Goal: Task Accomplishment & Management: Use online tool/utility

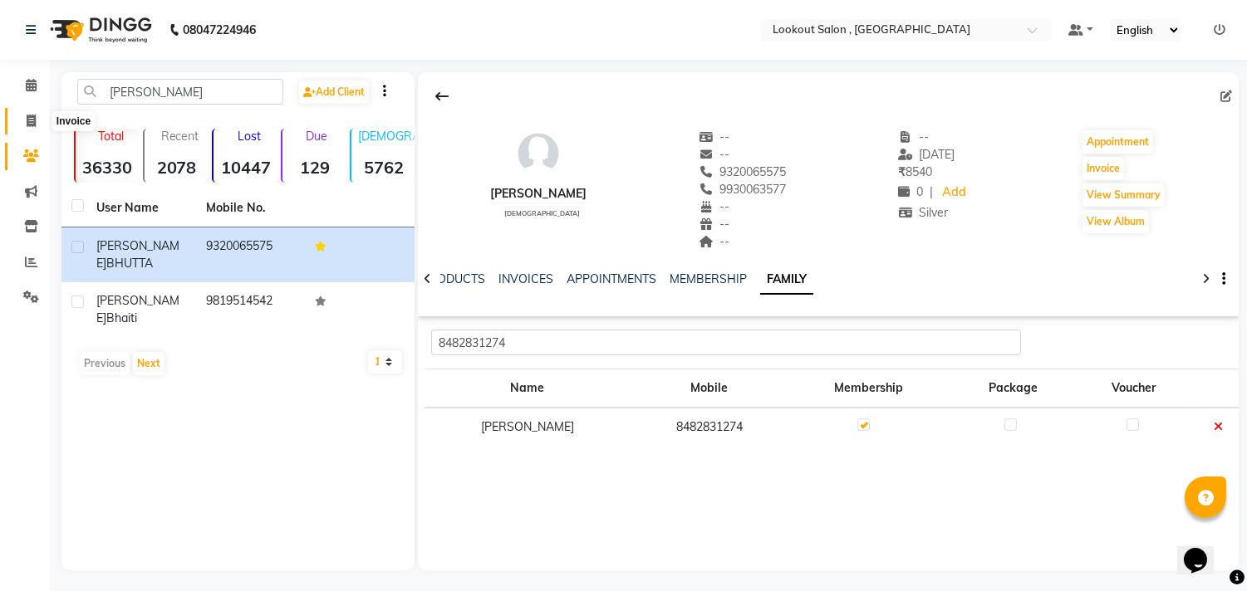
click at [29, 119] on icon at bounding box center [31, 121] width 9 height 12
select select "service"
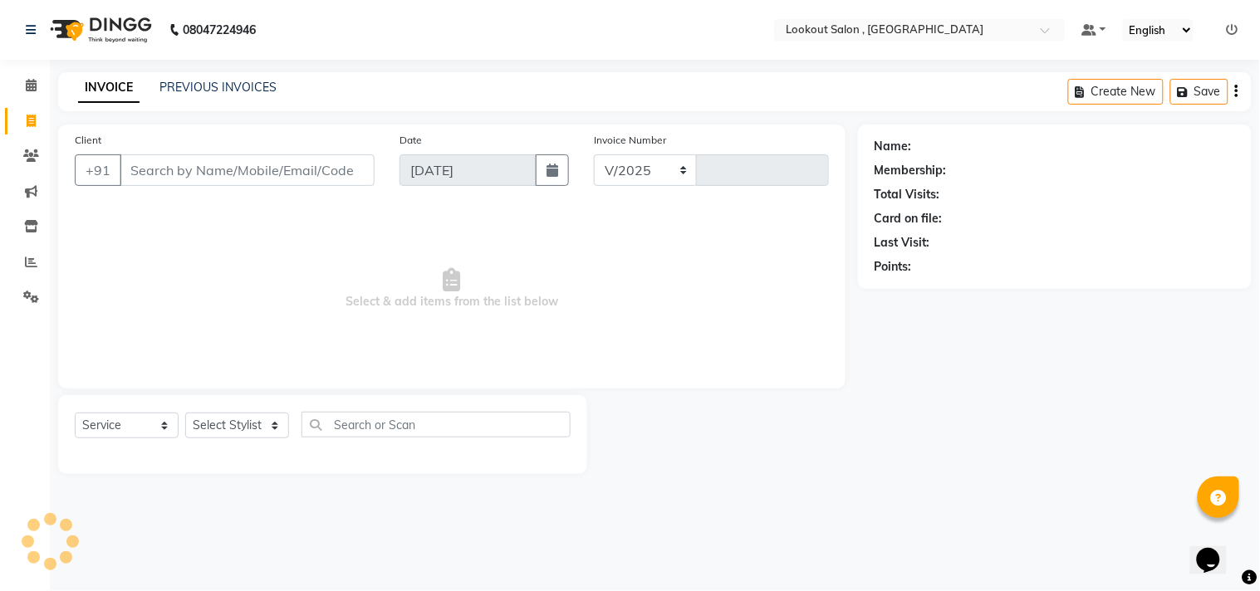
select select "151"
type input "6134"
click at [200, 87] on link "PREVIOUS INVOICES" at bounding box center [217, 87] width 117 height 15
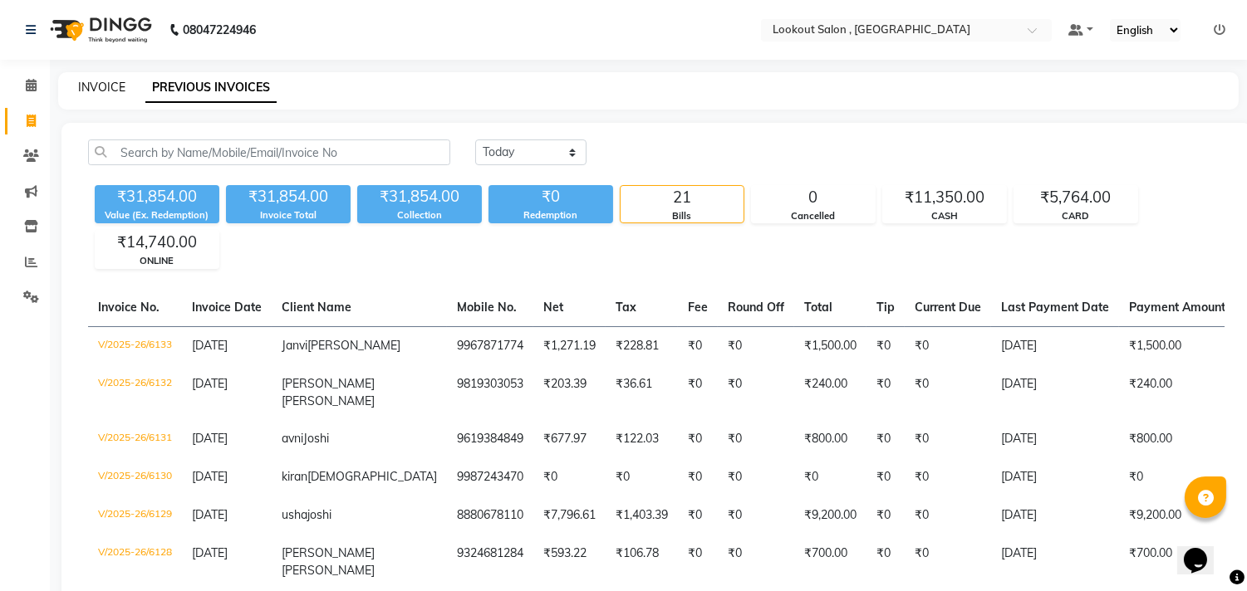
click at [97, 85] on link "INVOICE" at bounding box center [101, 87] width 47 height 15
select select "service"
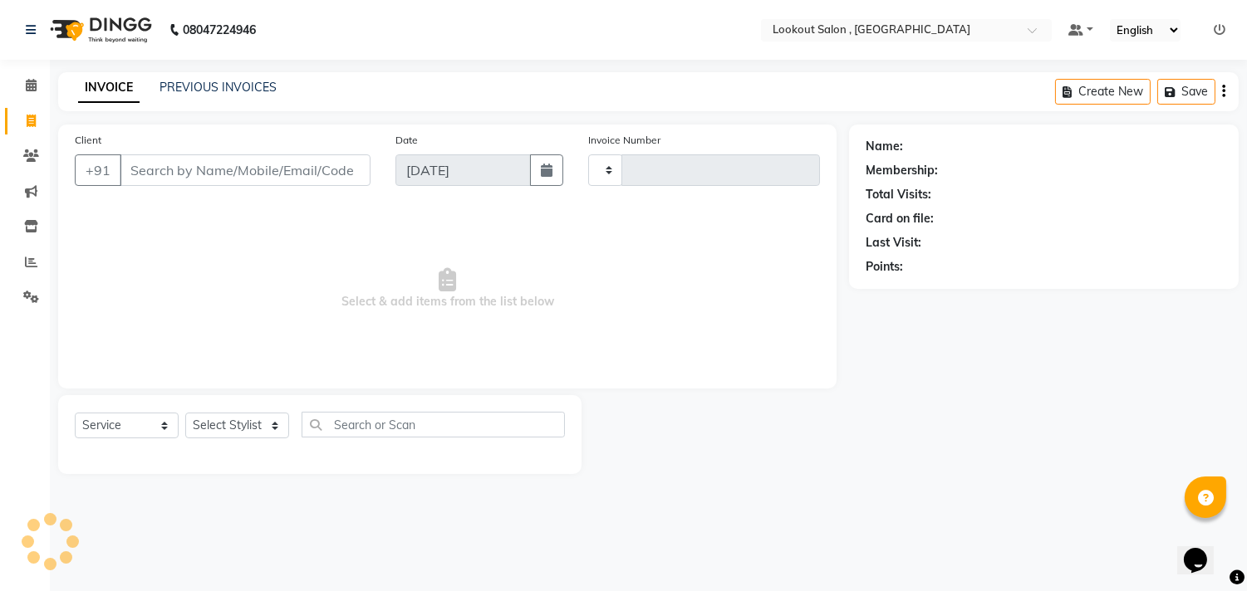
type input "6134"
select select "151"
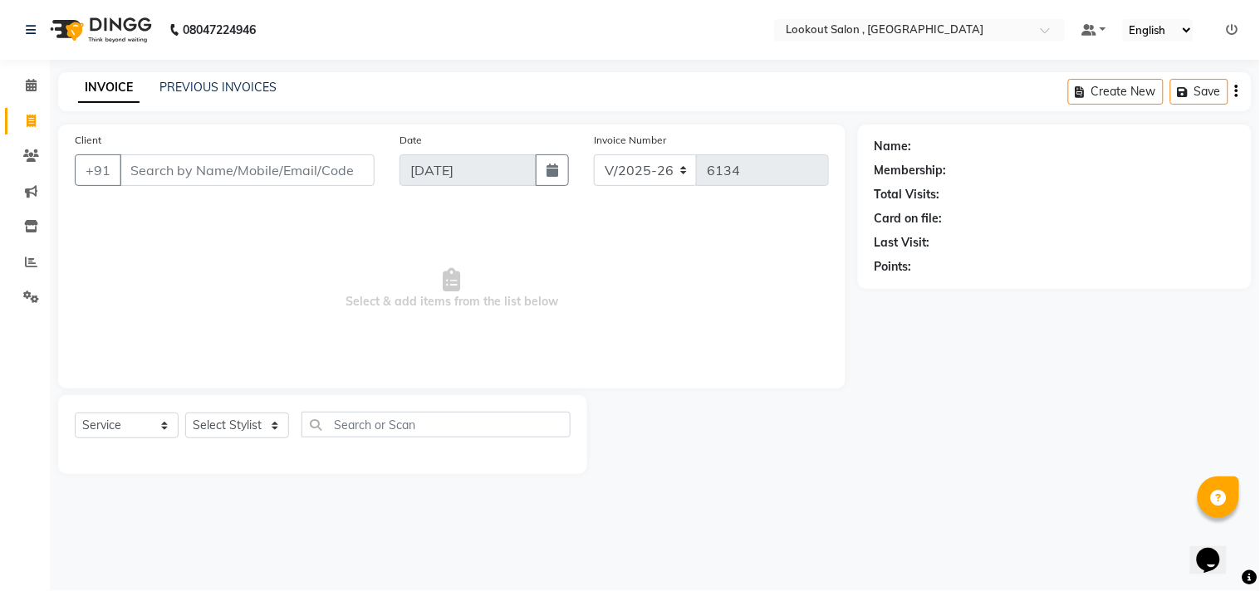
click at [178, 163] on input "Client" at bounding box center [247, 170] width 255 height 32
type input "9730073488"
click at [342, 169] on span "Add Client" at bounding box center [332, 170] width 66 height 17
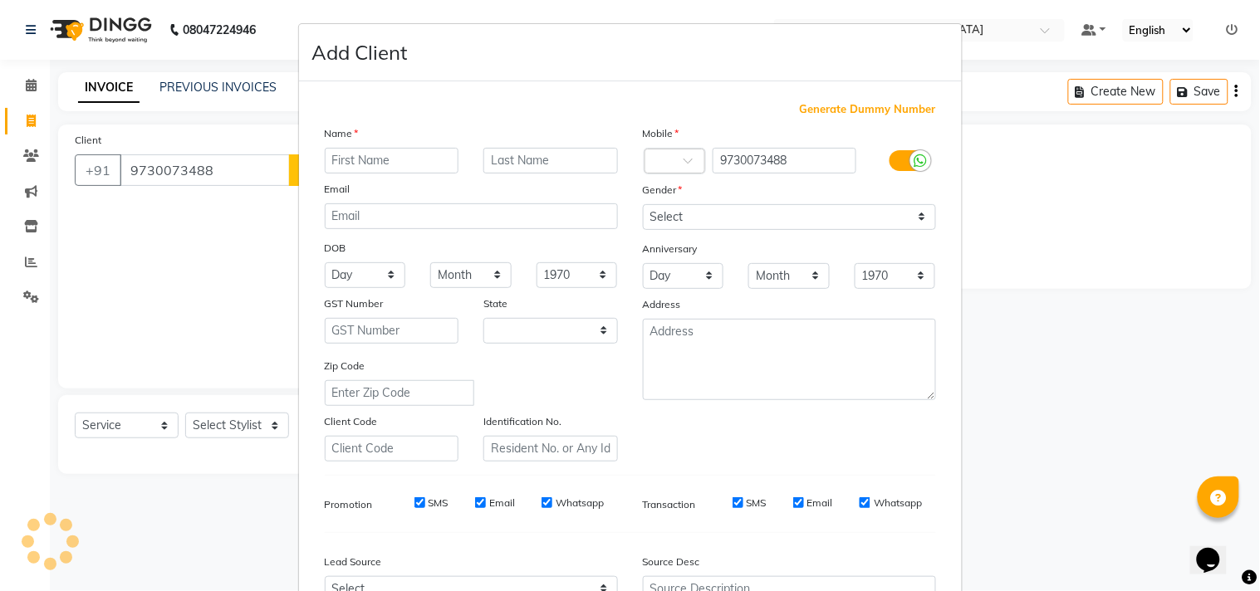
select select "22"
type input "[DEMOGRAPHIC_DATA]"
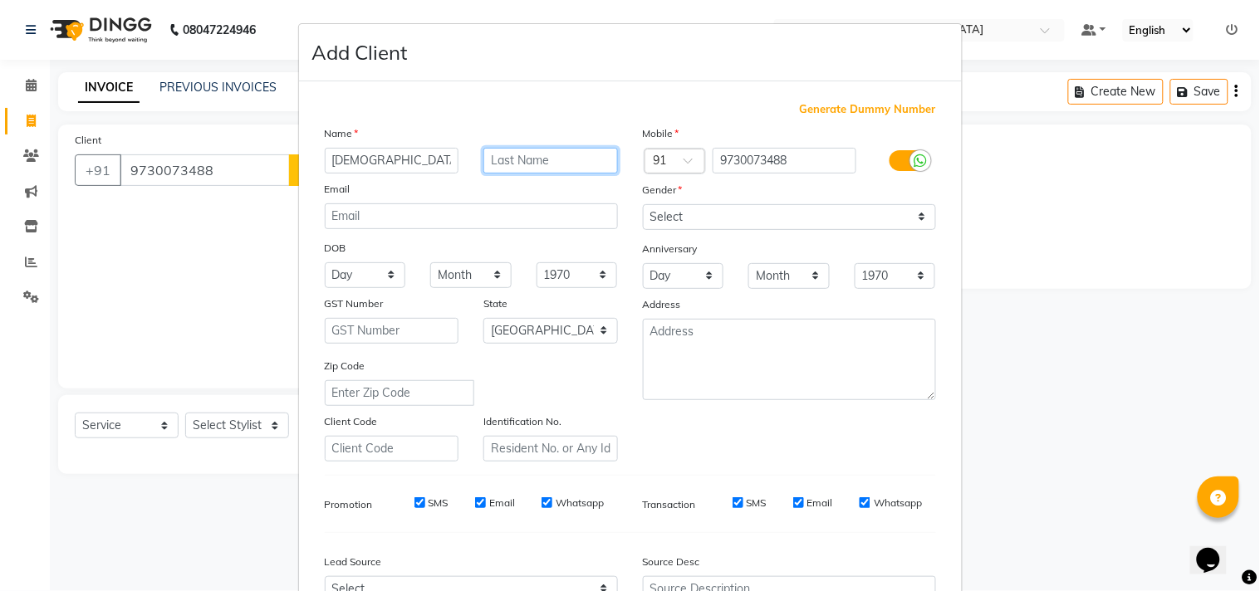
click at [508, 164] on input "text" at bounding box center [550, 161] width 135 height 26
type input "dapkar"
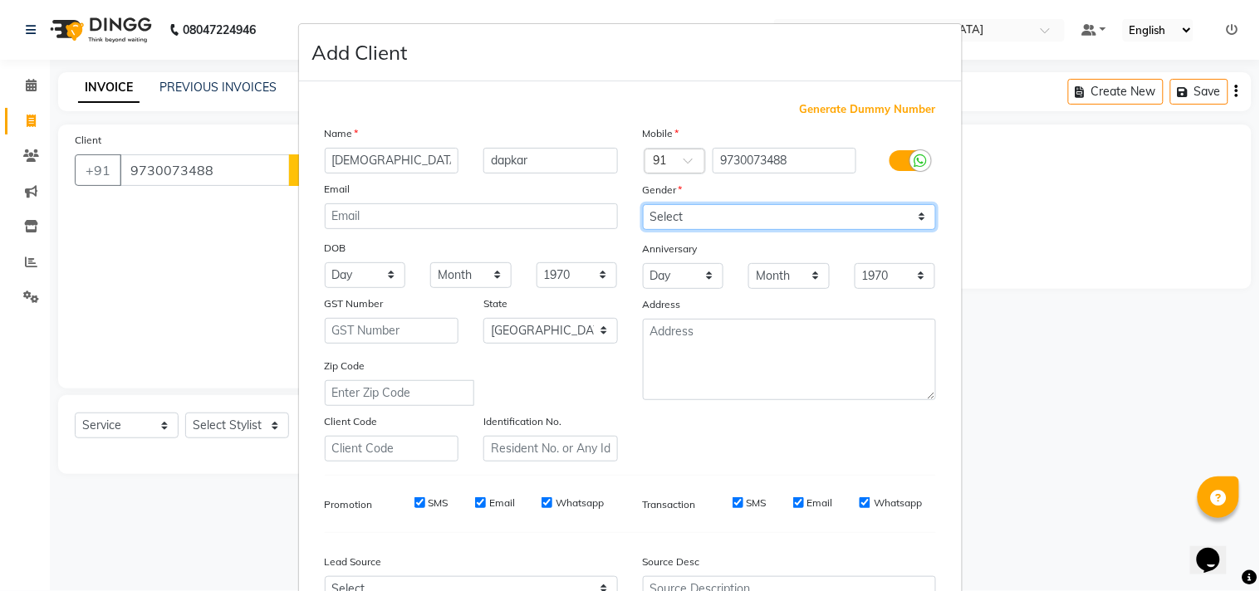
click at [659, 221] on select "Select [DEMOGRAPHIC_DATA] [DEMOGRAPHIC_DATA] Other Prefer Not To Say" at bounding box center [789, 217] width 293 height 26
select select "[DEMOGRAPHIC_DATA]"
click at [643, 204] on select "Select [DEMOGRAPHIC_DATA] [DEMOGRAPHIC_DATA] Other Prefer Not To Say" at bounding box center [789, 217] width 293 height 26
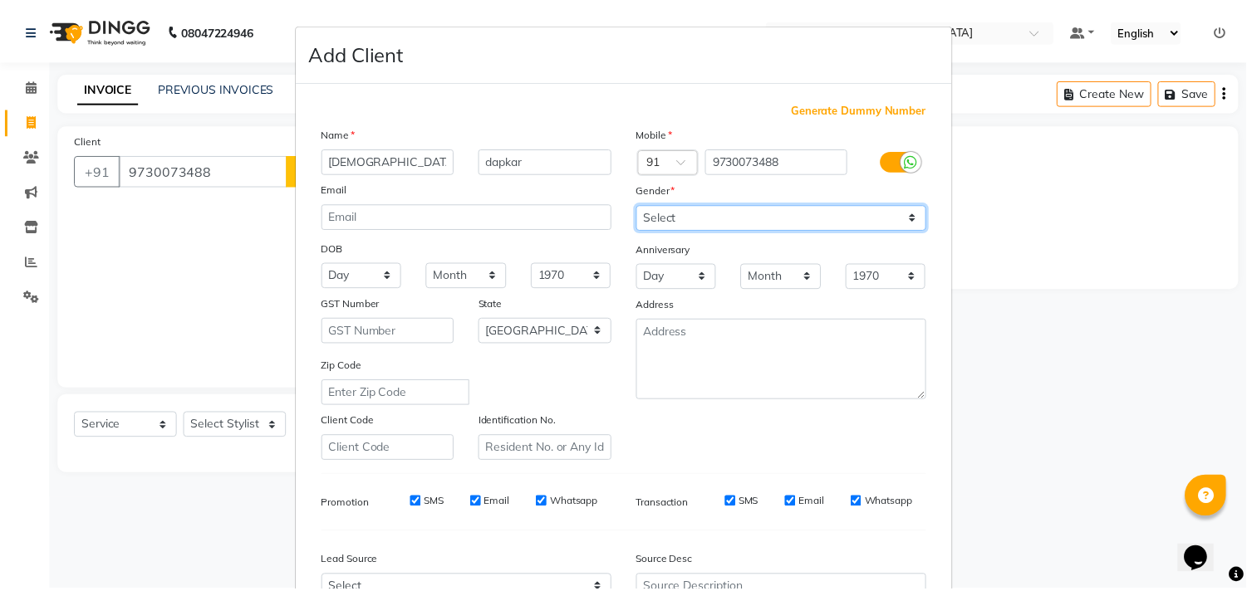
scroll to position [176, 0]
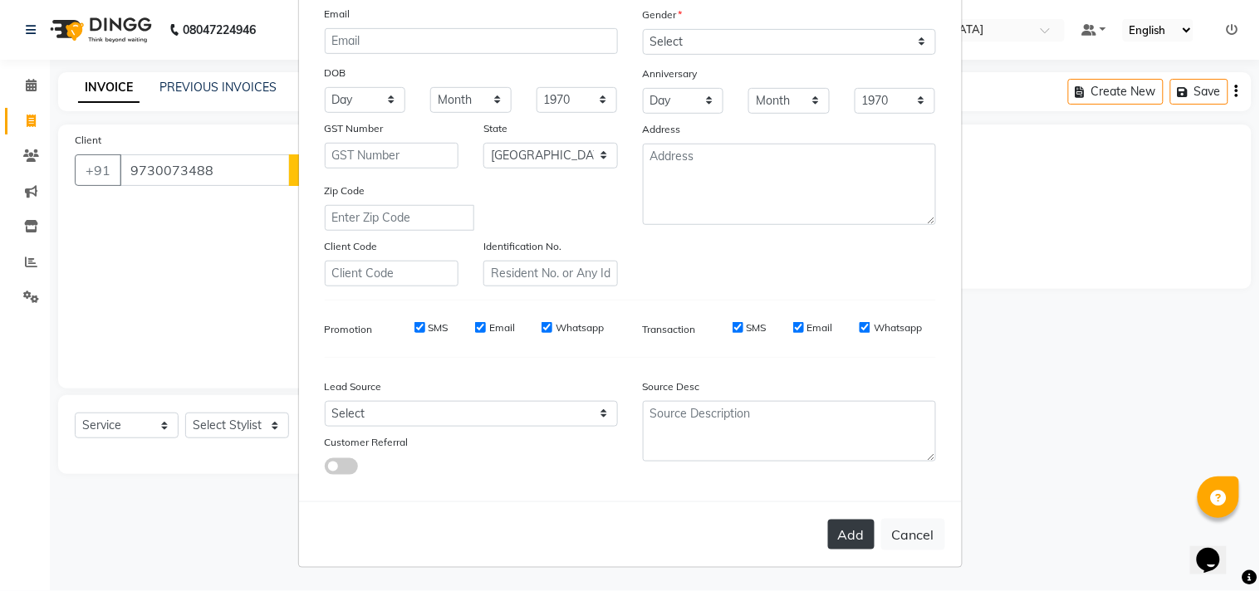
click at [833, 532] on button "Add" at bounding box center [851, 535] width 47 height 30
select select
select select "null"
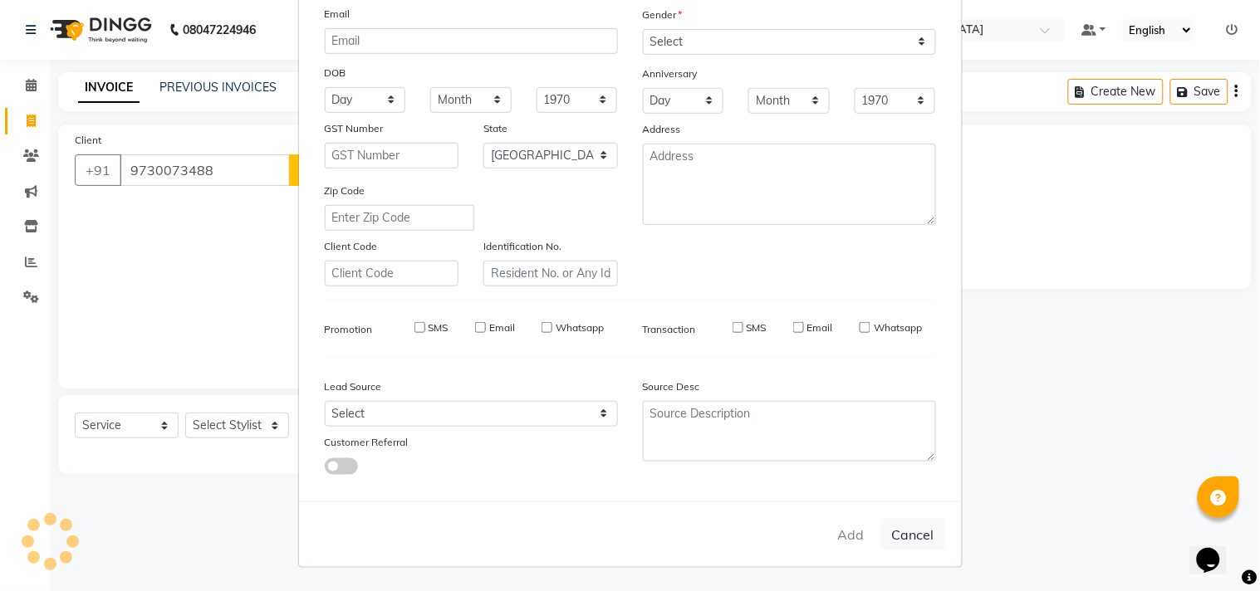
select select
checkbox input "false"
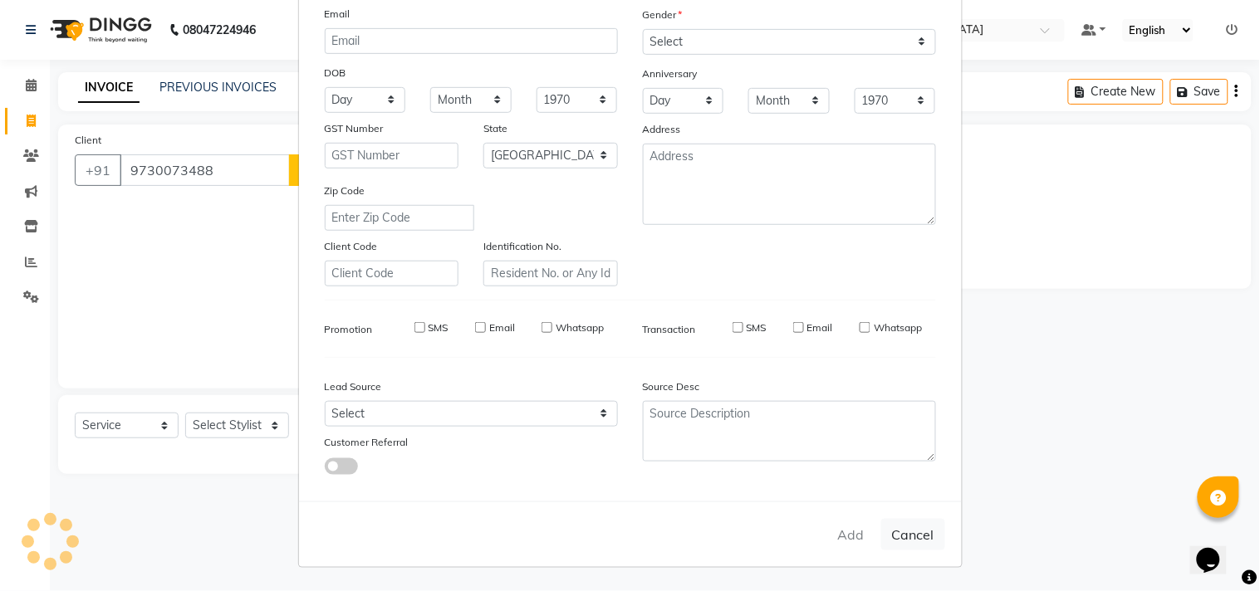
checkbox input "false"
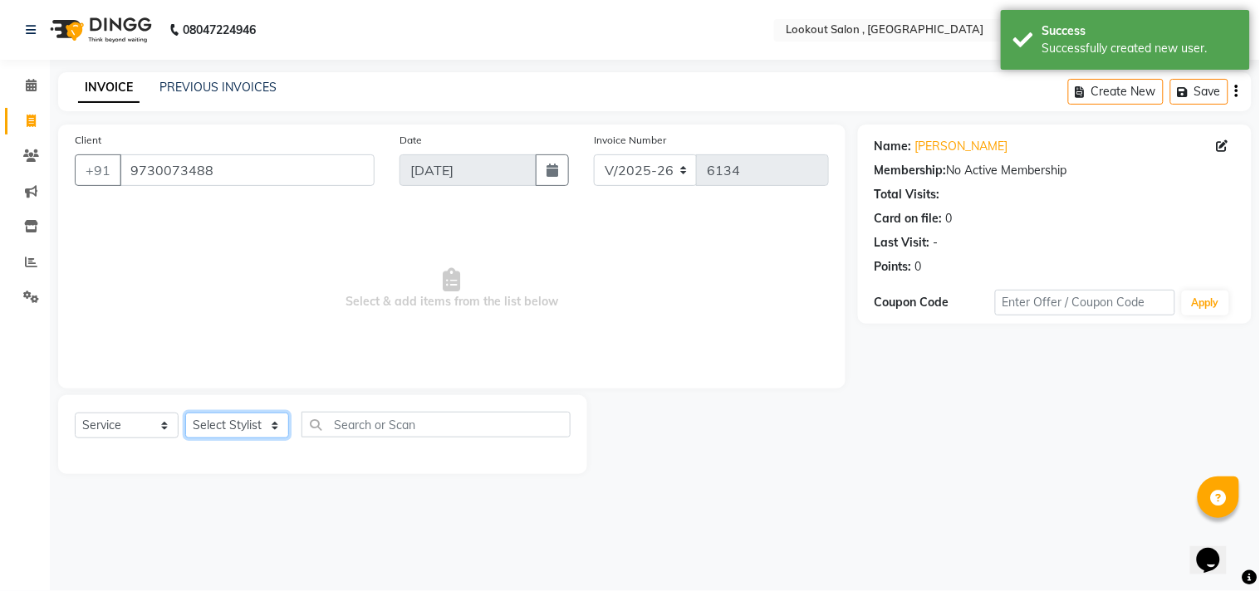
click at [256, 432] on select "Select Stylist [PERSON_NAME] [PERSON_NAME] [PERSON_NAME] [PERSON_NAME] kuldeep …" at bounding box center [237, 426] width 104 height 26
select select "4387"
click at [185, 414] on select "Select Stylist [PERSON_NAME] [PERSON_NAME] [PERSON_NAME] [PERSON_NAME] kuldeep …" at bounding box center [237, 426] width 104 height 26
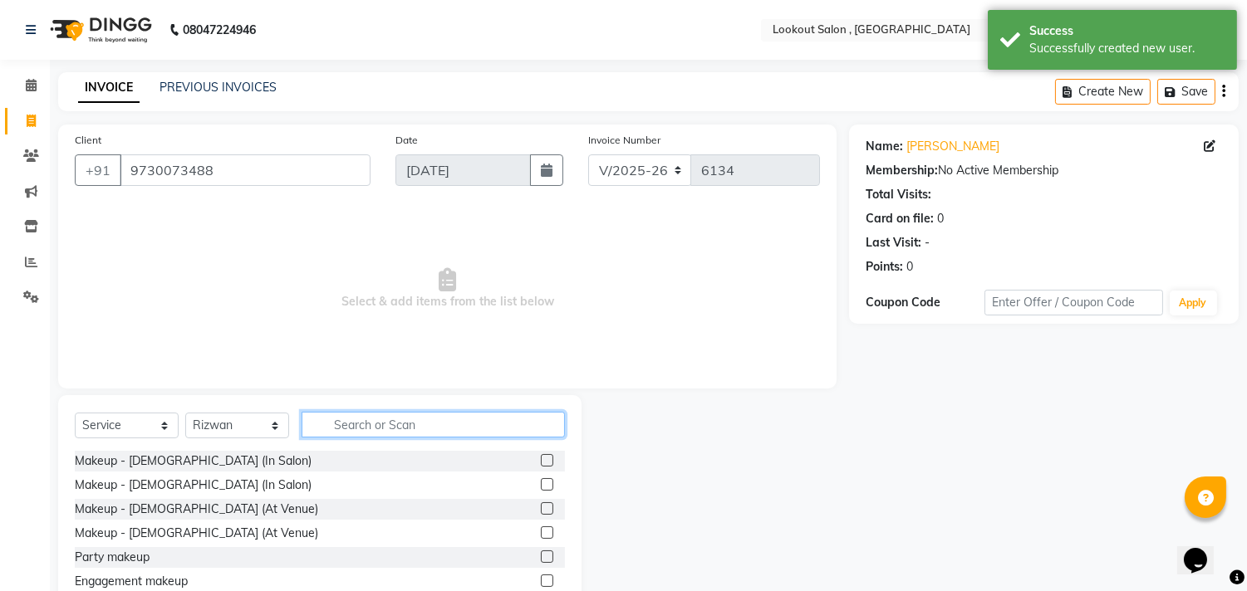
click at [353, 421] on input "text" at bounding box center [433, 425] width 263 height 26
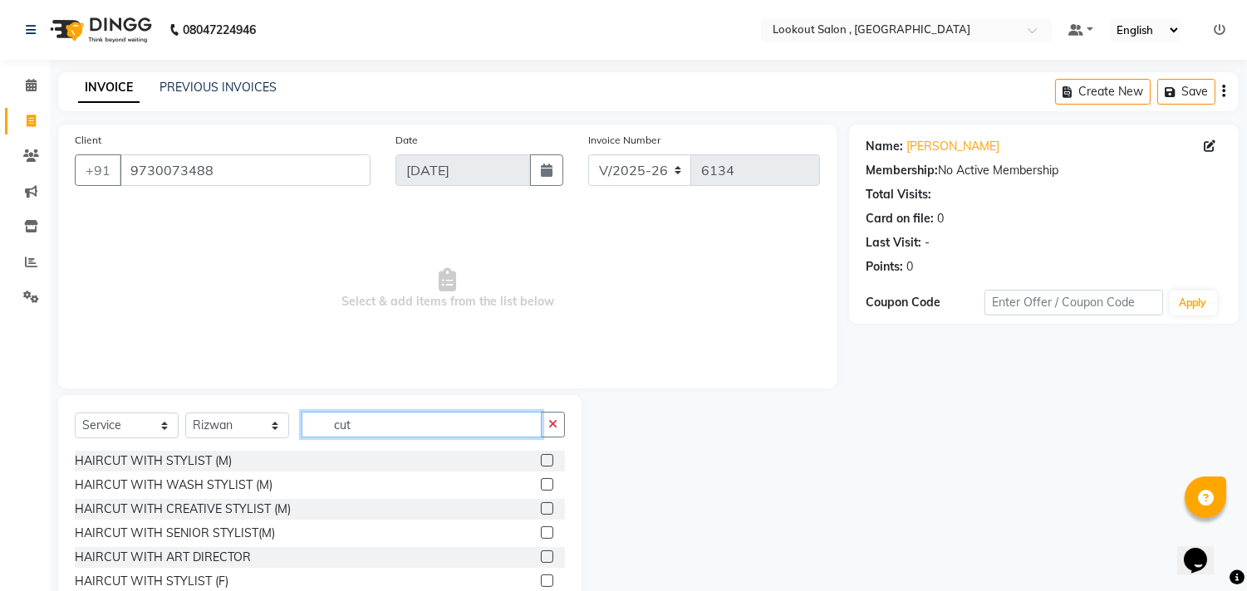
type input "cut"
click at [541, 482] on label at bounding box center [547, 484] width 12 height 12
click at [541, 482] on input "checkbox" at bounding box center [546, 485] width 11 height 11
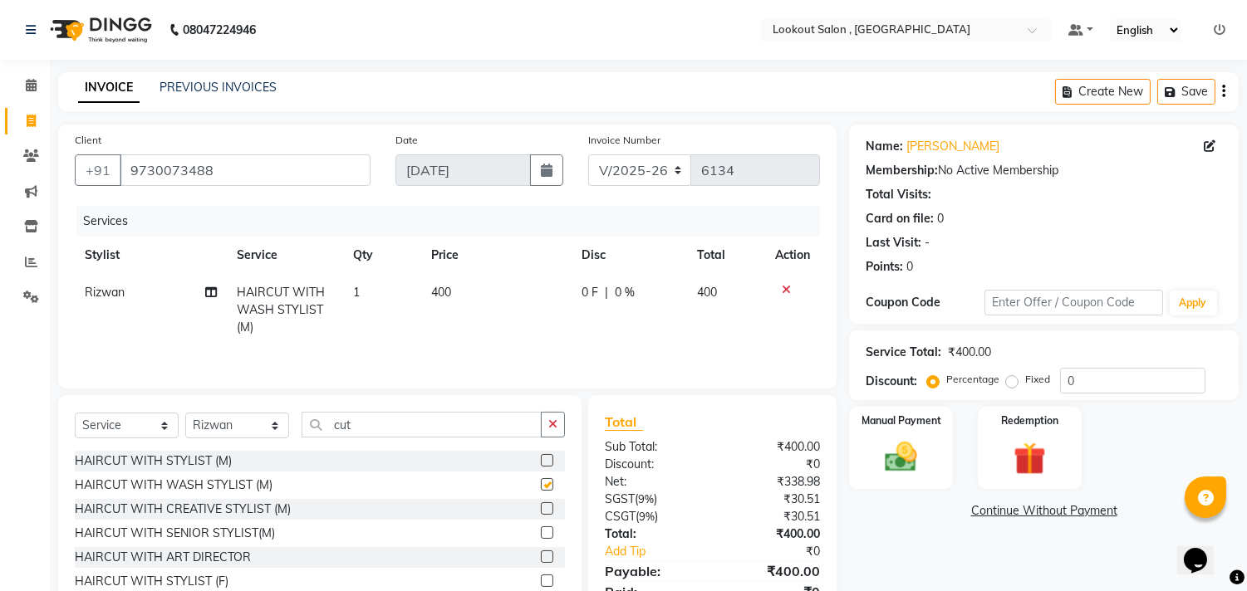
checkbox input "false"
click at [912, 449] on img at bounding box center [901, 458] width 55 height 39
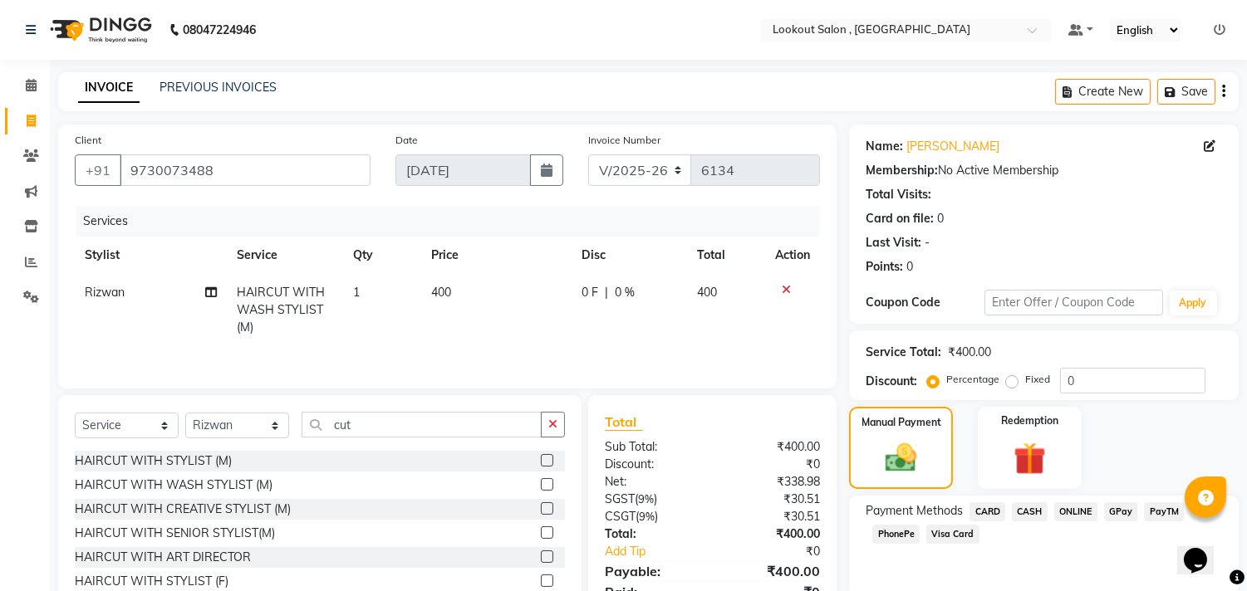
scroll to position [76, 0]
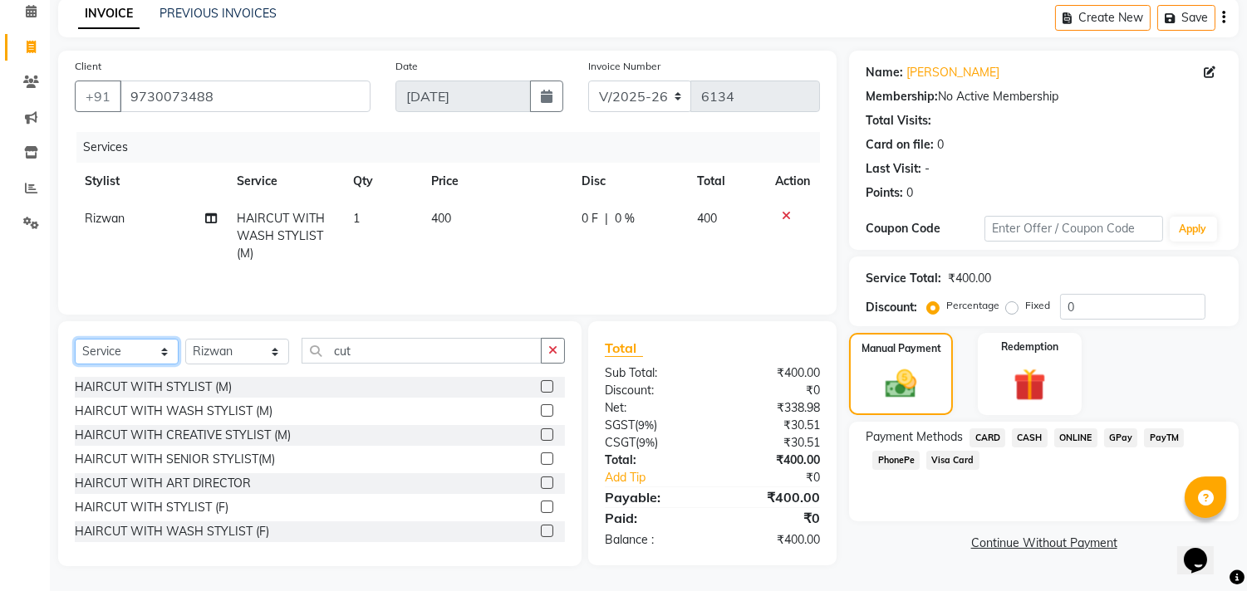
click at [139, 354] on select "Select Service Product Membership Package Voucher Prepaid Gift Card" at bounding box center [127, 352] width 104 height 26
click at [408, 356] on input "cut" at bounding box center [422, 351] width 240 height 26
click at [1069, 437] on span "ONLINE" at bounding box center [1075, 438] width 43 height 19
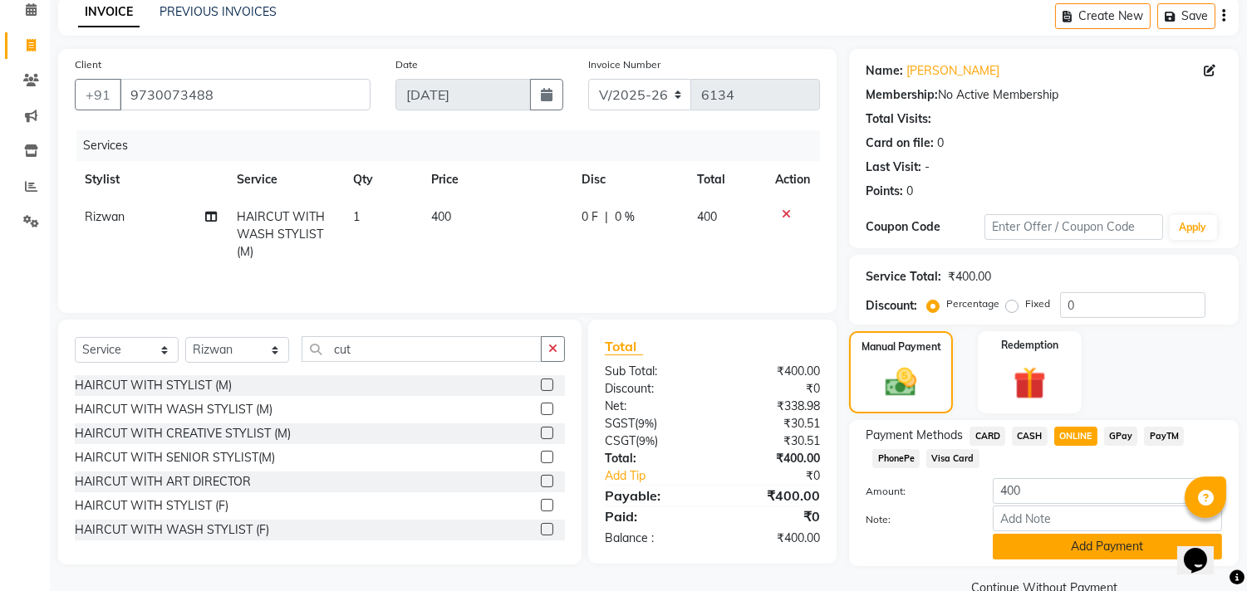
click at [1078, 542] on button "Add Payment" at bounding box center [1107, 547] width 229 height 26
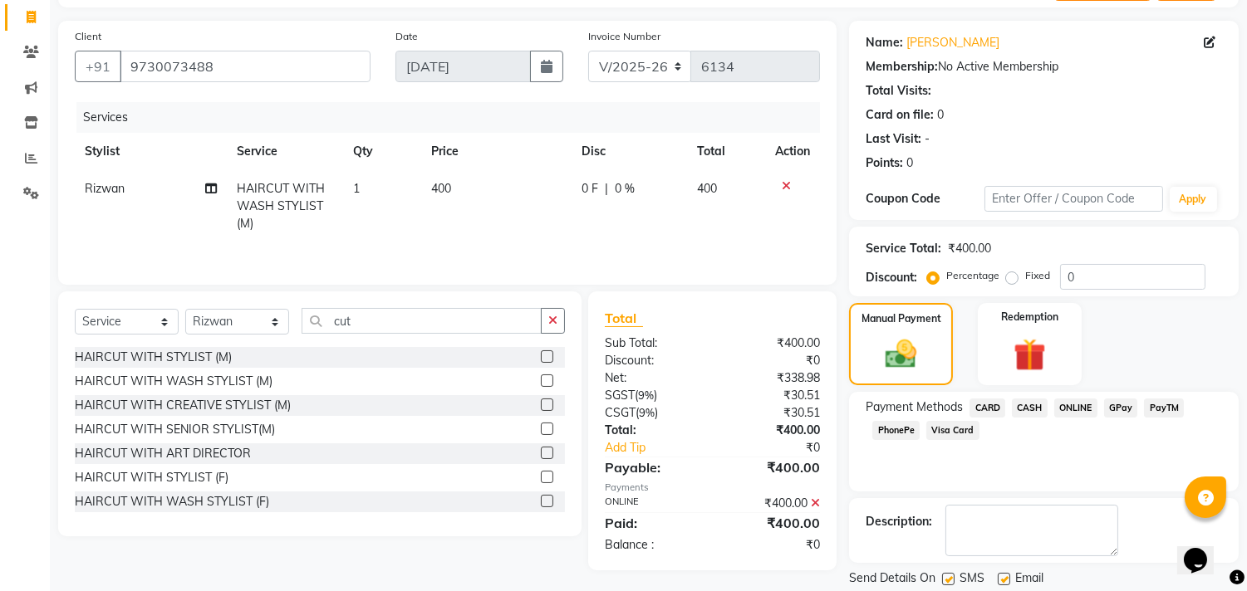
scroll to position [155, 0]
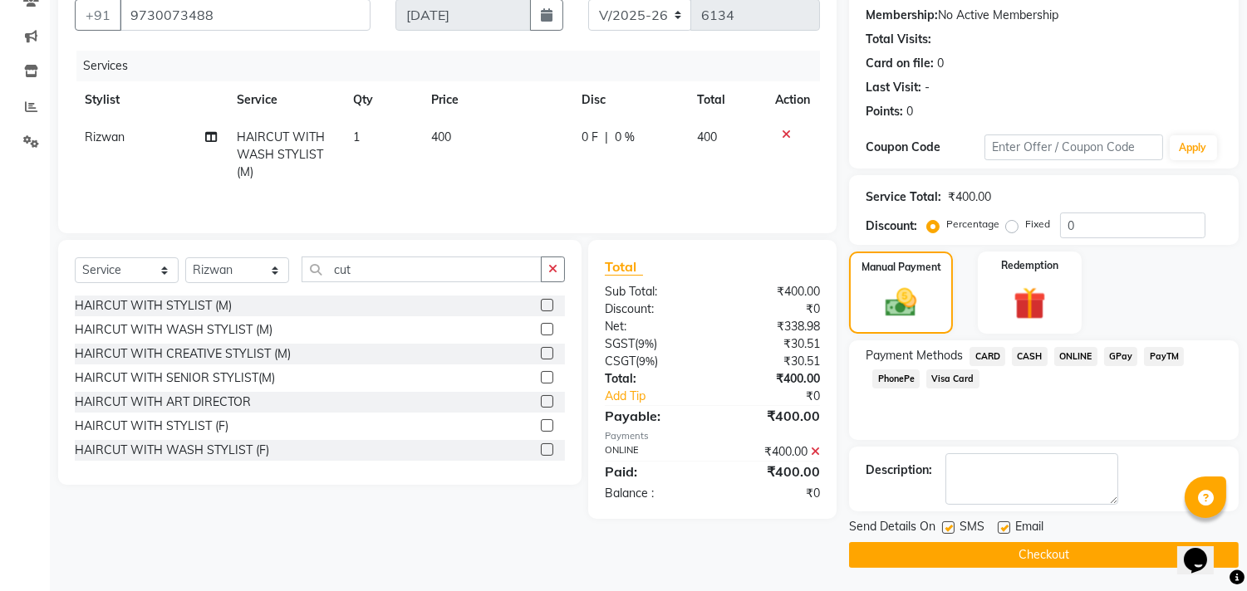
click at [1011, 557] on button "Checkout" at bounding box center [1044, 555] width 390 height 26
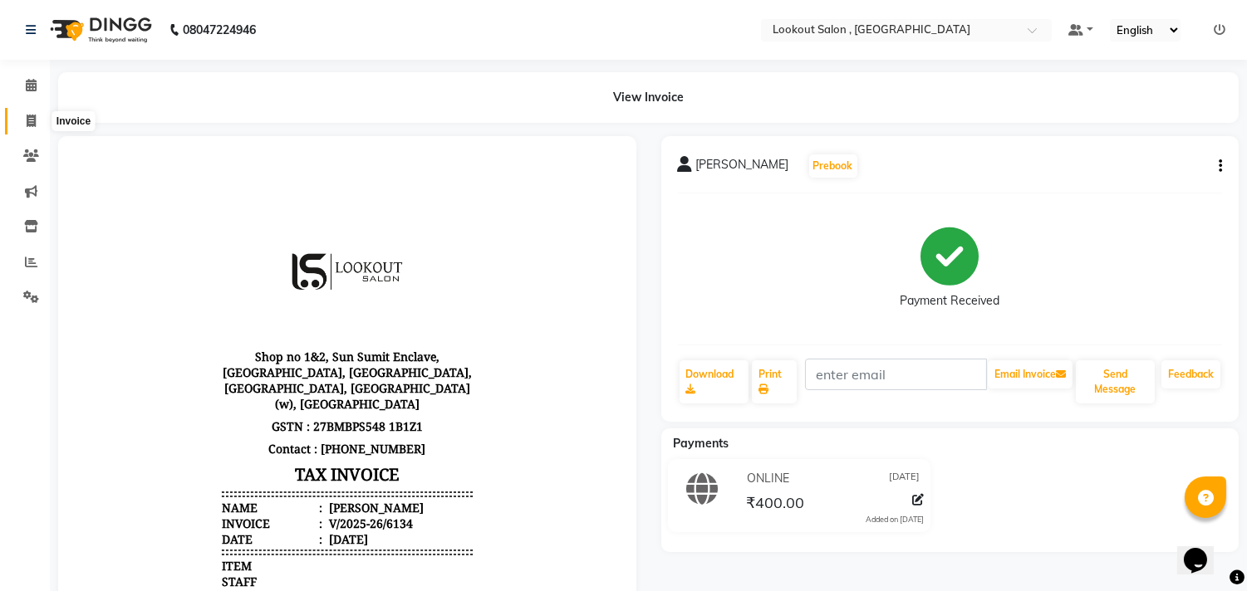
click at [31, 118] on icon at bounding box center [31, 121] width 9 height 12
select select "service"
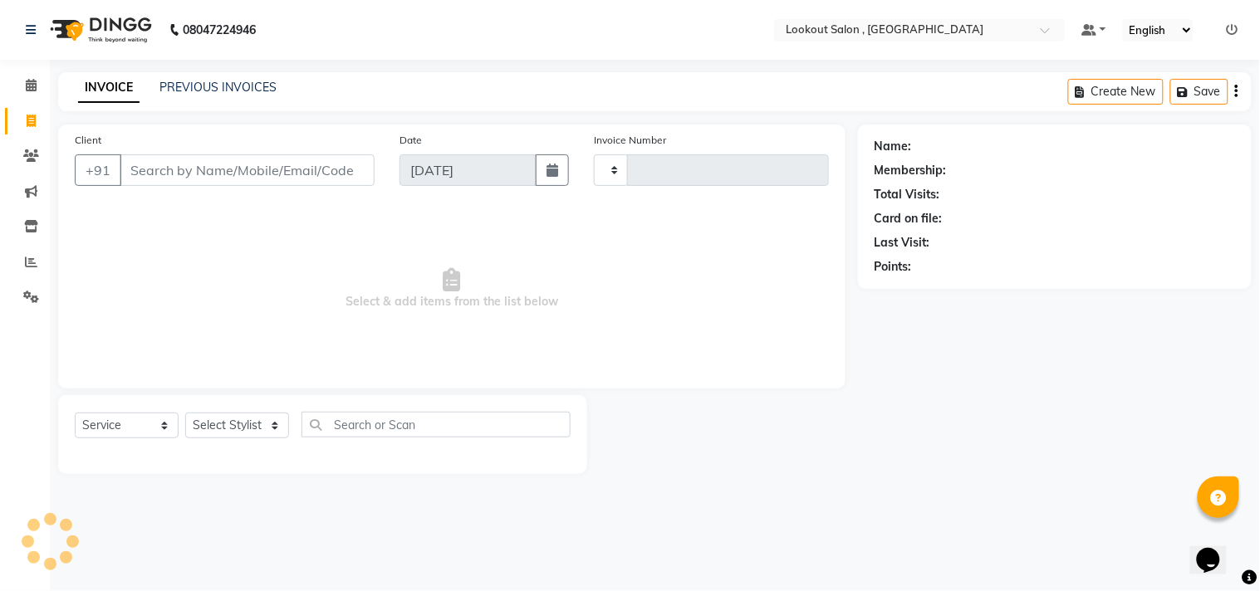
type input "6135"
select select "151"
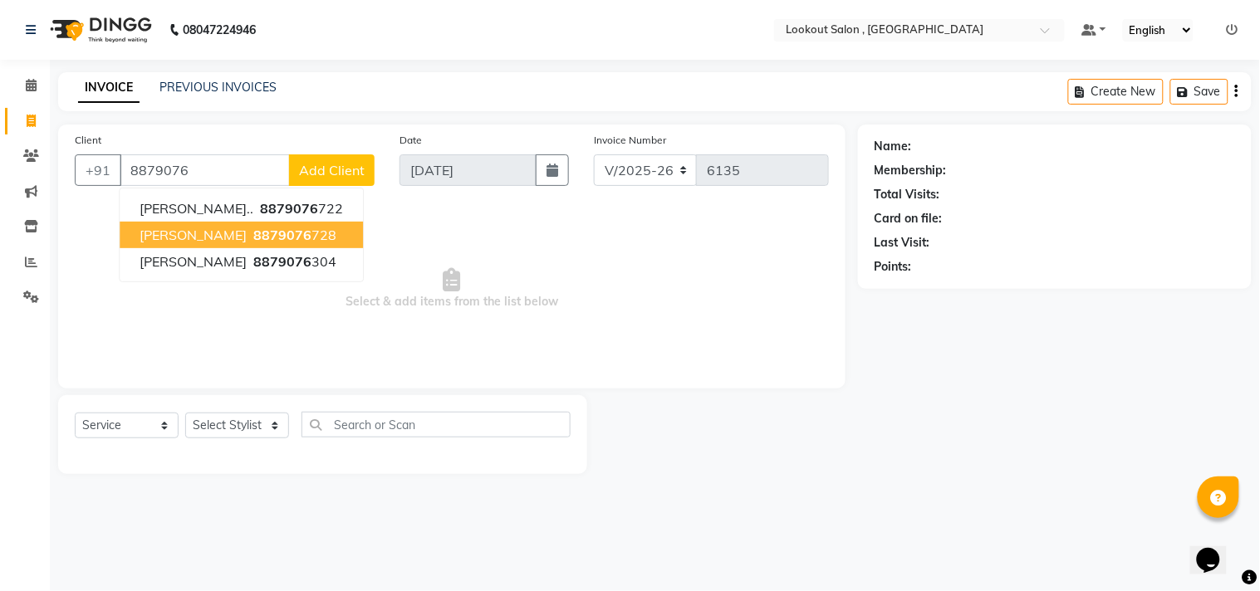
click at [253, 234] on span "8879076" at bounding box center [282, 235] width 58 height 17
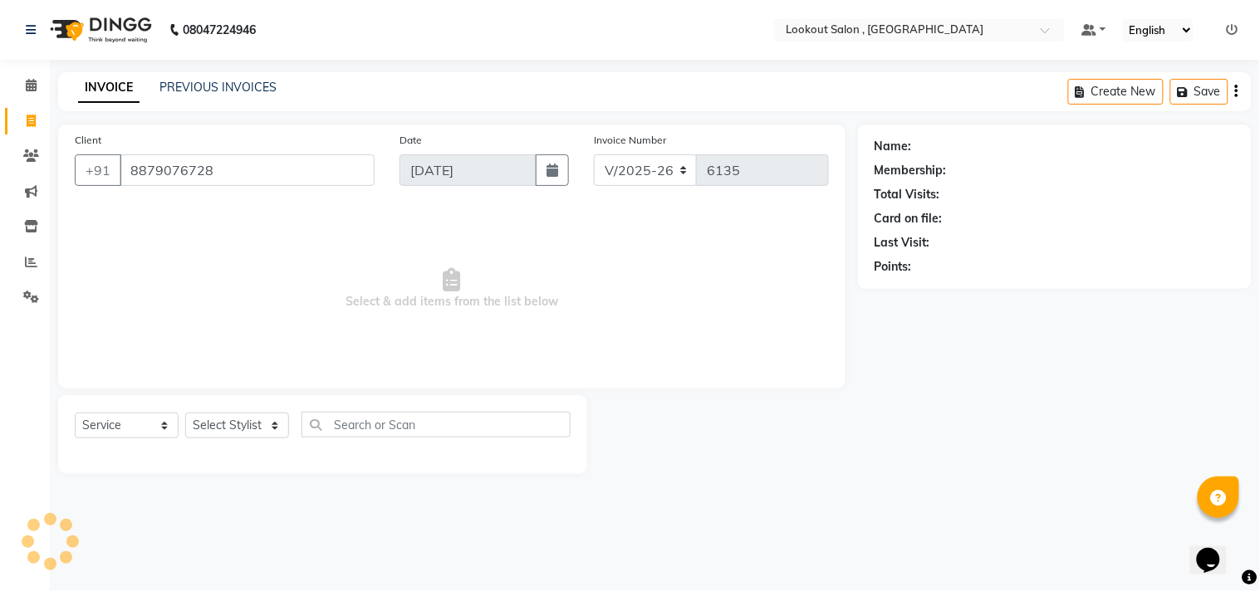
type input "8879076728"
select select "1: Object"
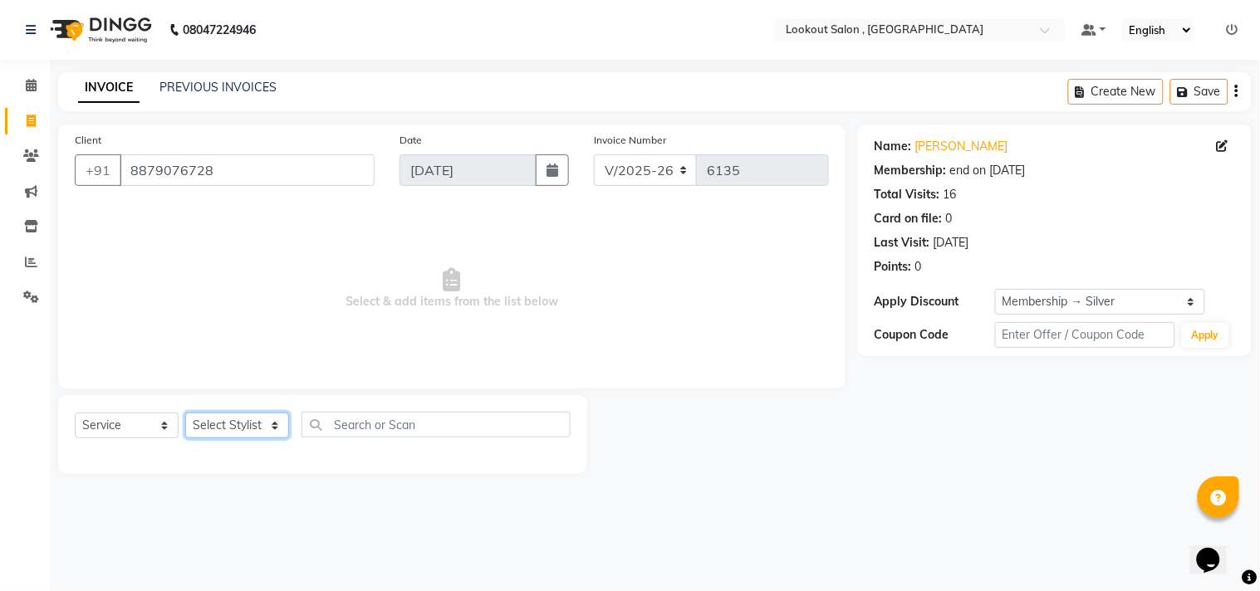
click at [272, 429] on select "Select Stylist [PERSON_NAME] [PERSON_NAME] [PERSON_NAME] [PERSON_NAME] kuldeep …" at bounding box center [237, 426] width 104 height 26
select select "11497"
click at [185, 414] on select "Select Stylist [PERSON_NAME] [PERSON_NAME] [PERSON_NAME] [PERSON_NAME] kuldeep …" at bounding box center [237, 426] width 104 height 26
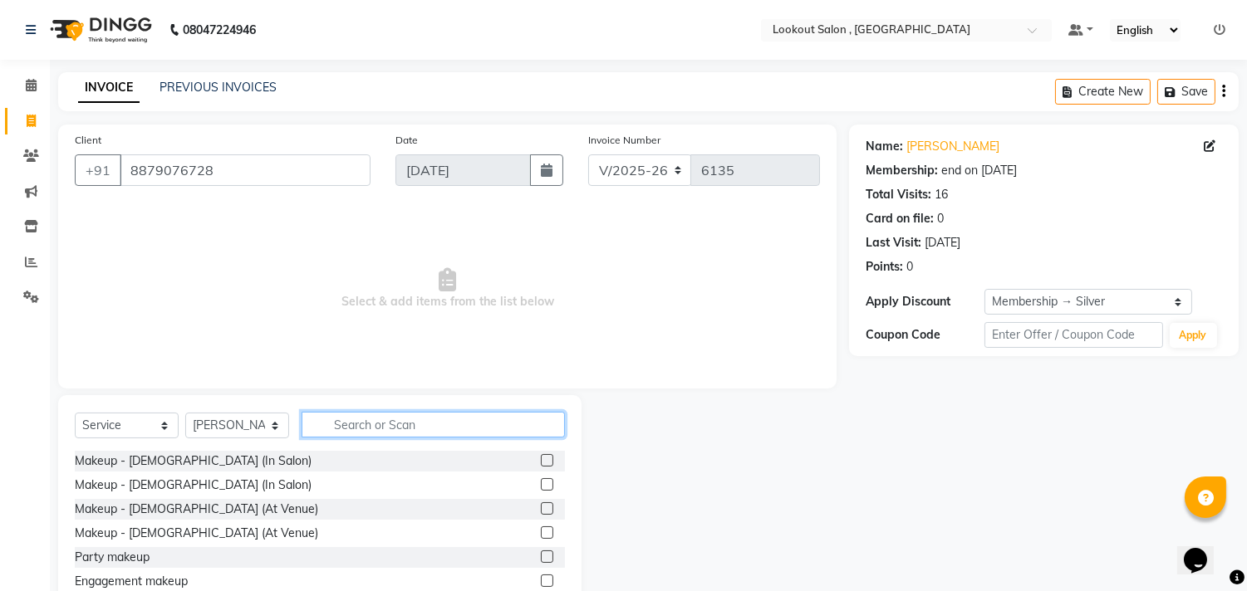
click at [382, 425] on input "text" at bounding box center [433, 425] width 263 height 26
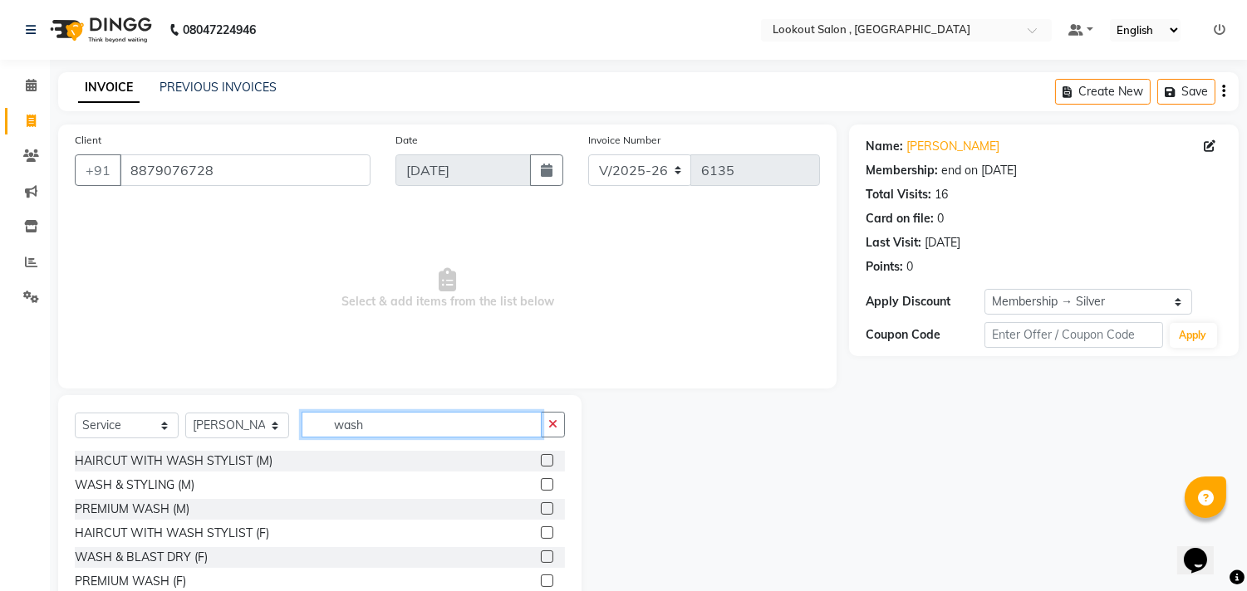
type input "wash"
click at [541, 561] on label at bounding box center [547, 557] width 12 height 12
click at [541, 561] on input "checkbox" at bounding box center [546, 557] width 11 height 11
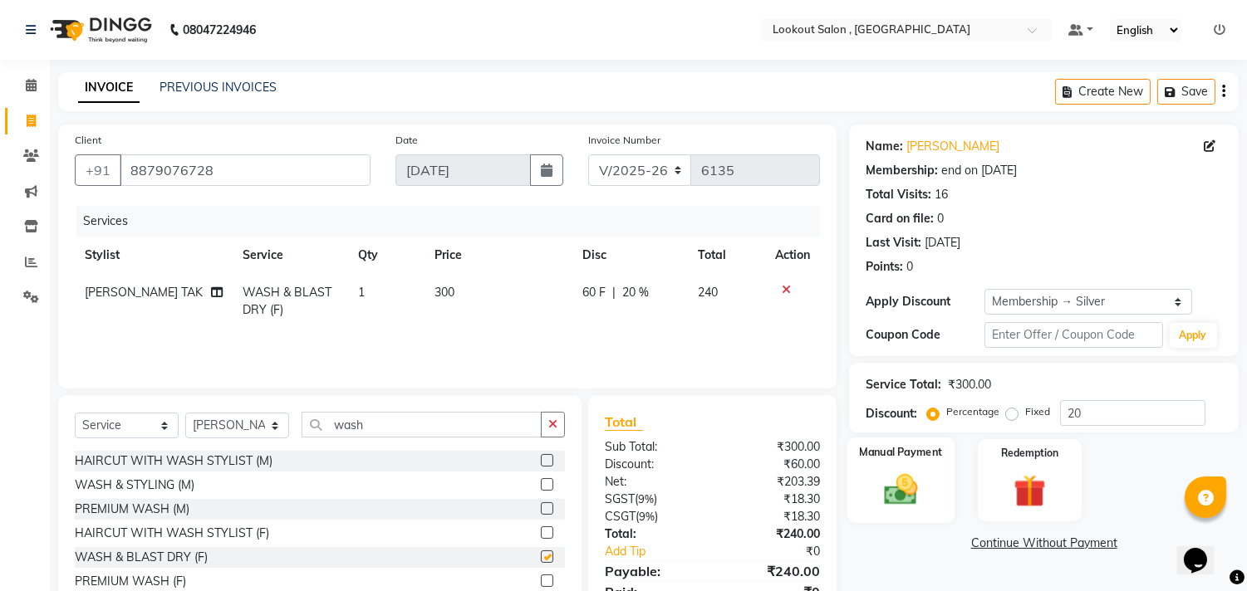
checkbox input "false"
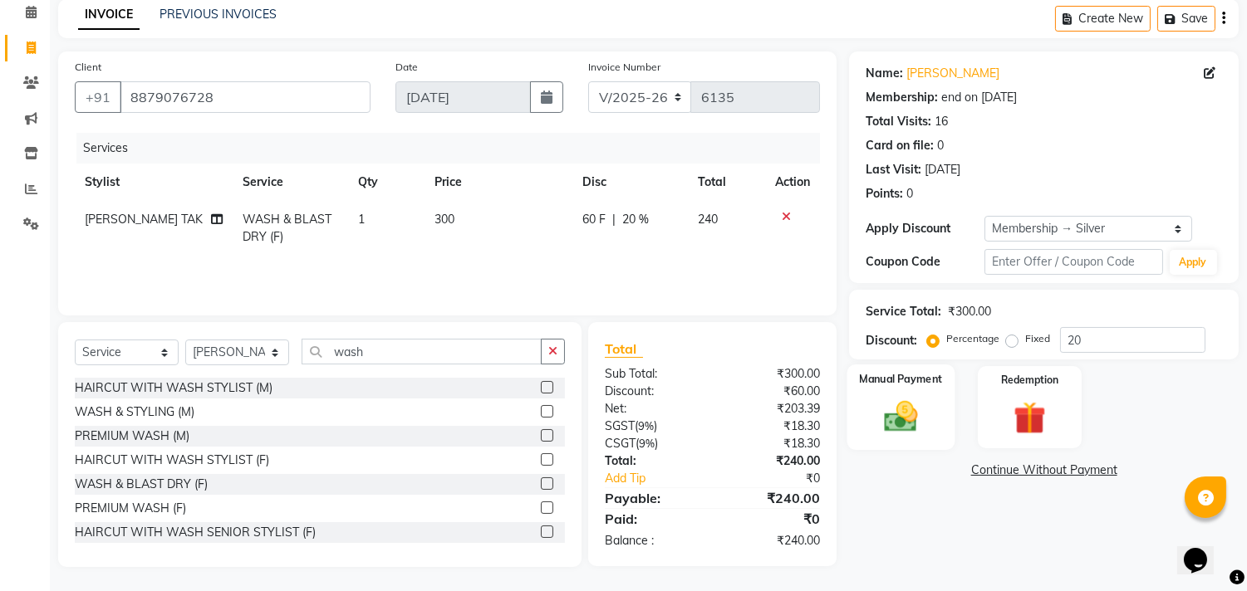
click at [898, 408] on img at bounding box center [901, 417] width 55 height 39
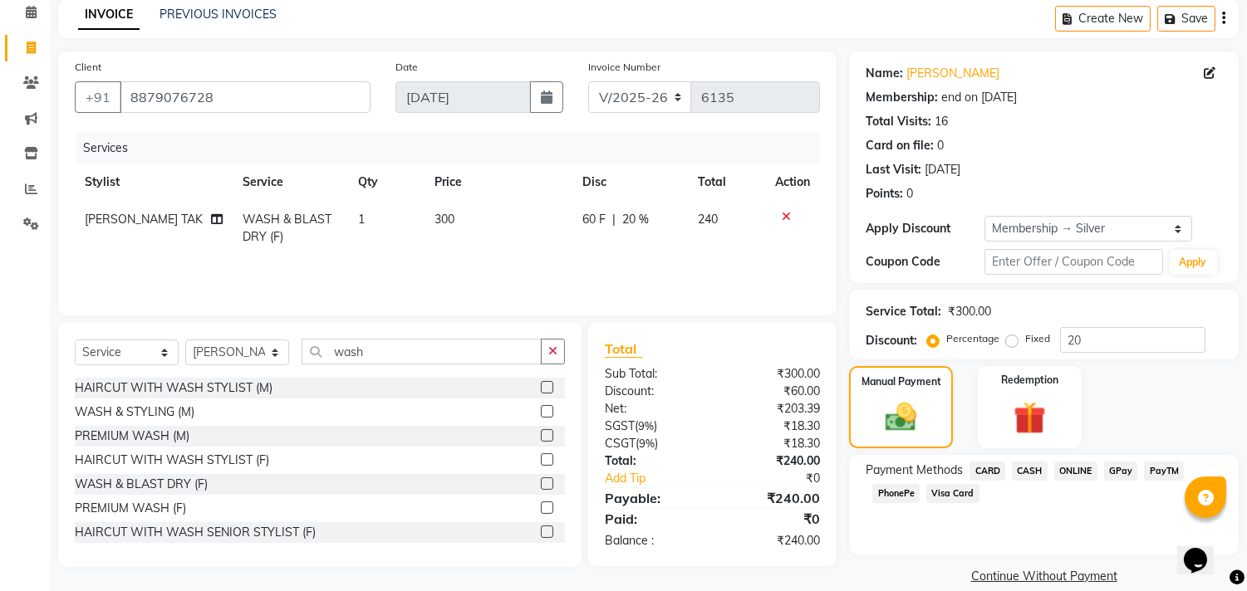
click at [1023, 465] on span "CASH" at bounding box center [1030, 471] width 36 height 19
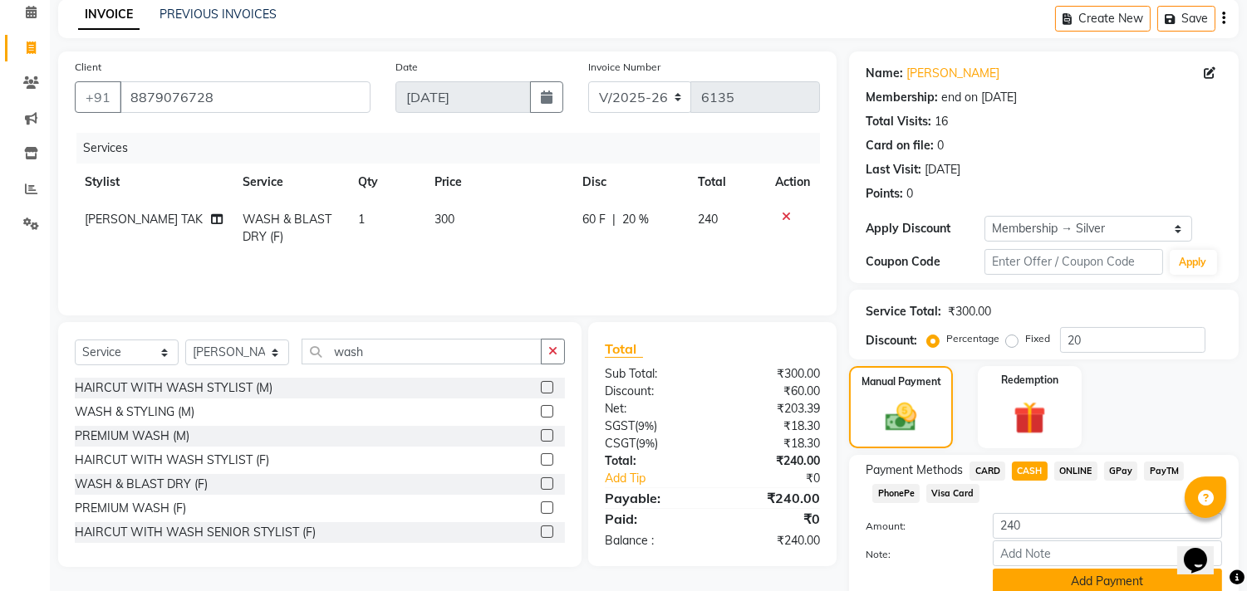
scroll to position [142, 0]
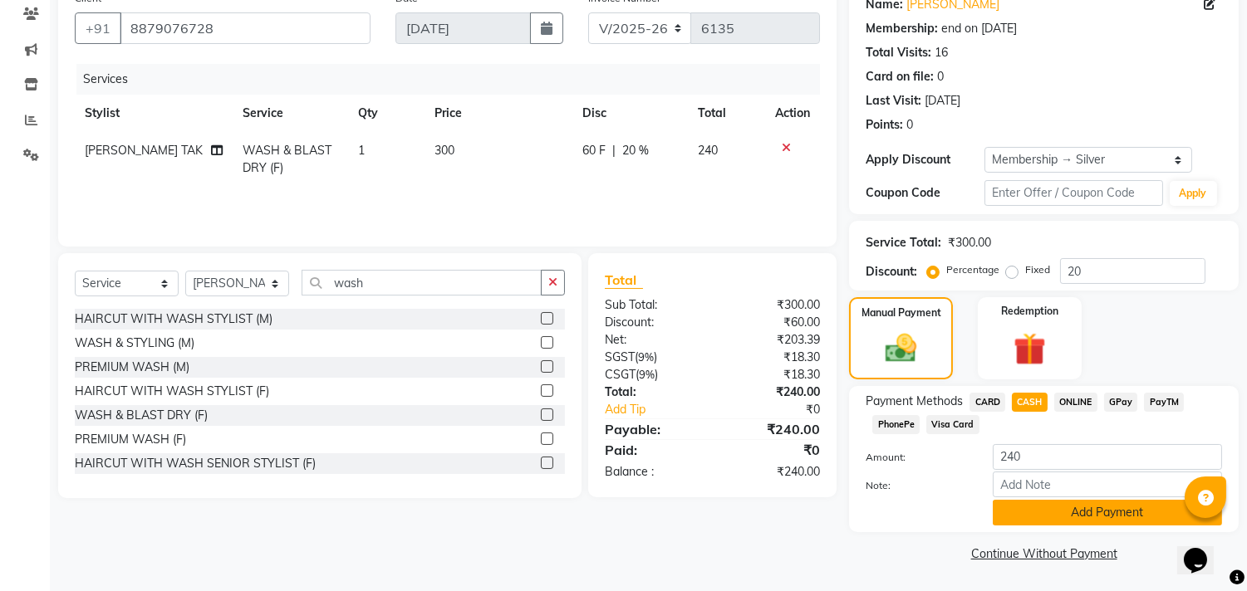
click at [1086, 511] on button "Add Payment" at bounding box center [1107, 513] width 229 height 26
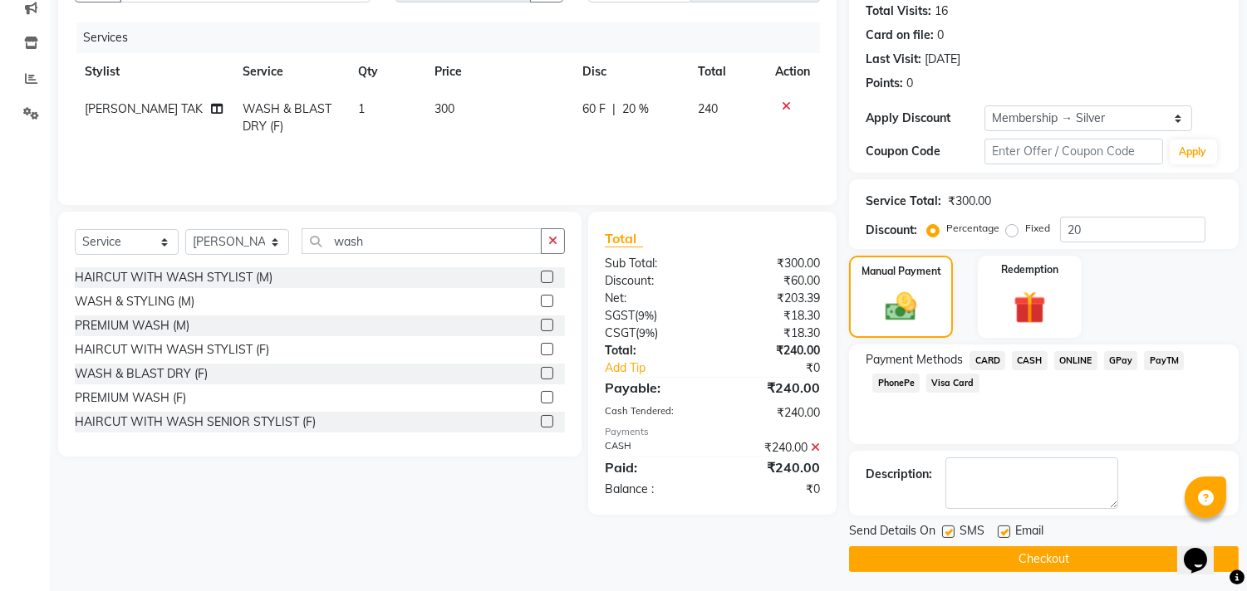
scroll to position [189, 0]
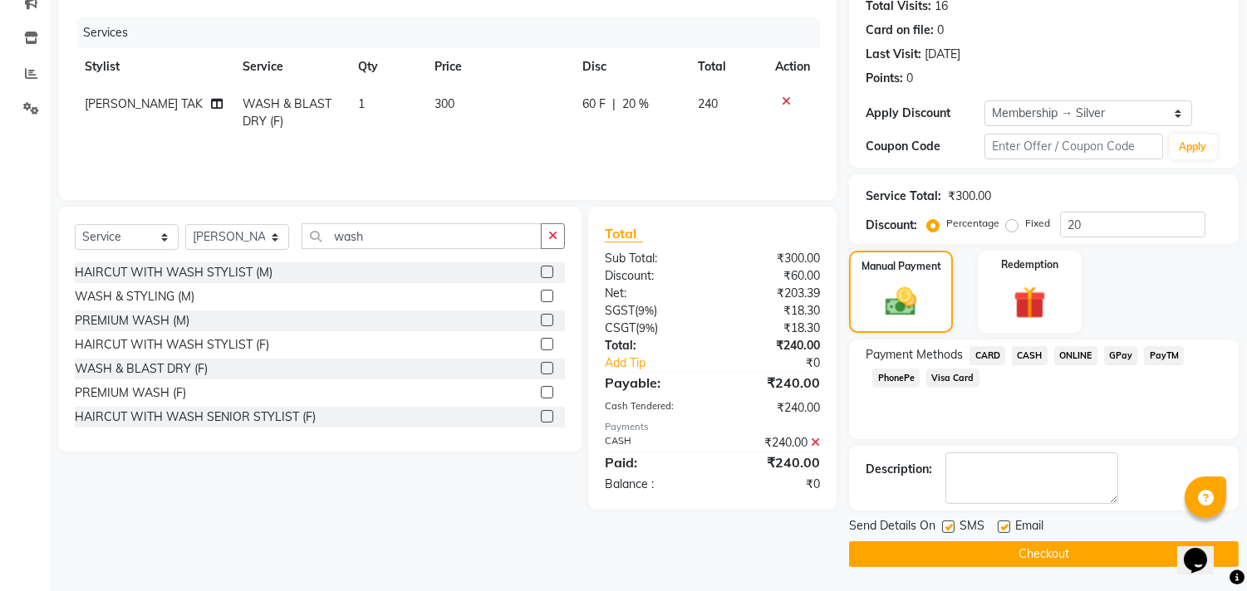
click at [1043, 546] on button "Checkout" at bounding box center [1044, 555] width 390 height 26
